Goal: Task Accomplishment & Management: Manage account settings

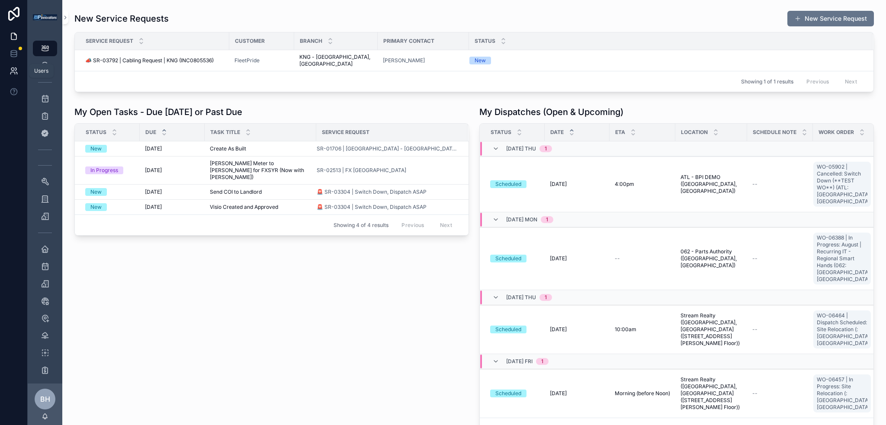
drag, startPoint x: 0, startPoint y: 0, endPoint x: 18, endPoint y: 67, distance: 69.4
click at [18, 67] on link at bounding box center [13, 70] width 27 height 17
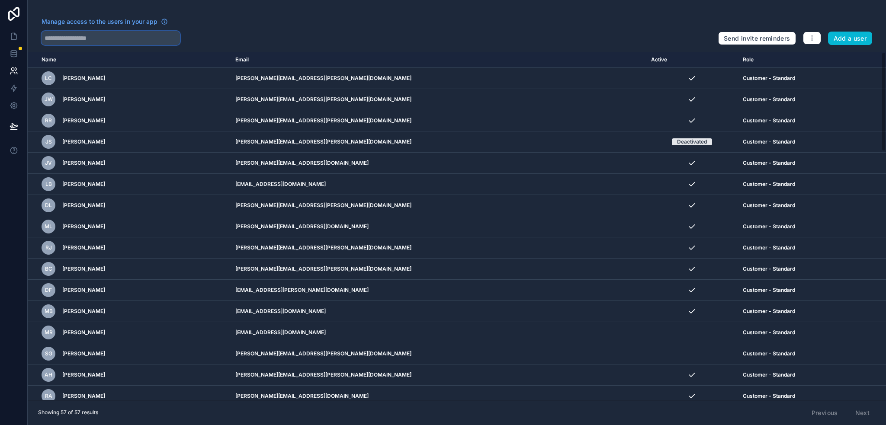
click at [99, 40] on input "text" at bounding box center [111, 38] width 138 height 14
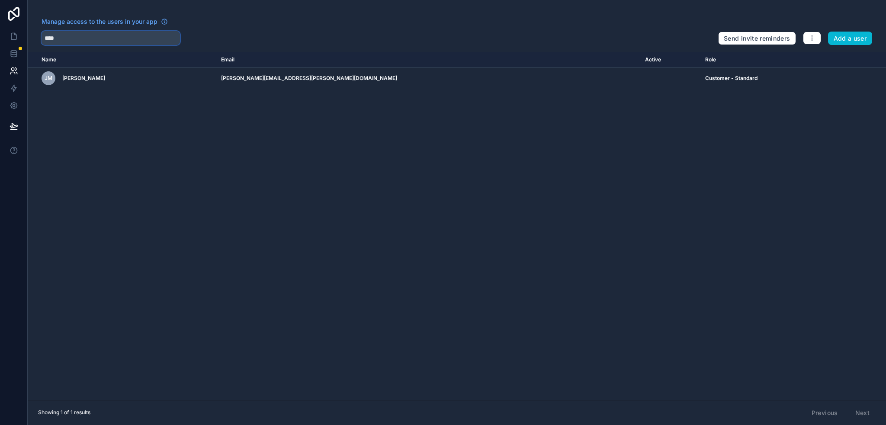
type input "****"
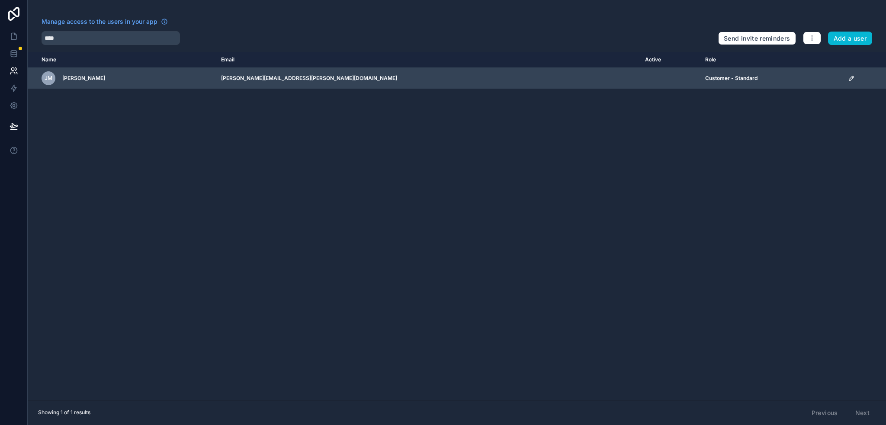
click at [847, 78] on icon "scrollable content" at bounding box center [850, 78] width 7 height 7
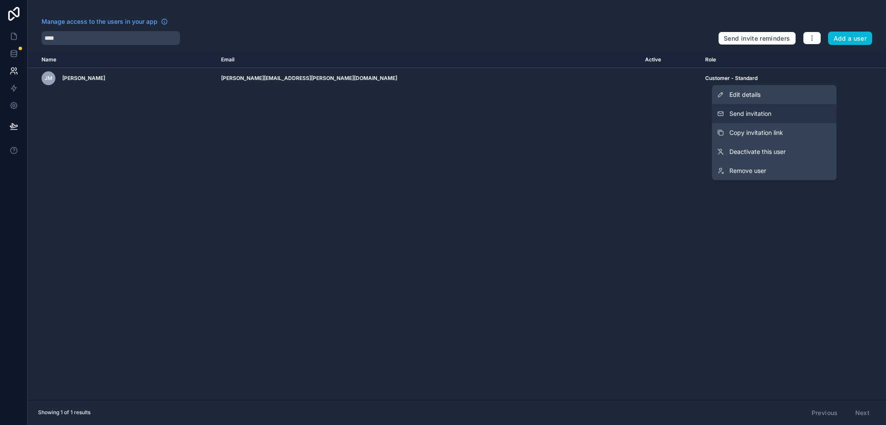
click at [803, 116] on button "Send invitation" at bounding box center [774, 113] width 125 height 19
